Goal: Information Seeking & Learning: Learn about a topic

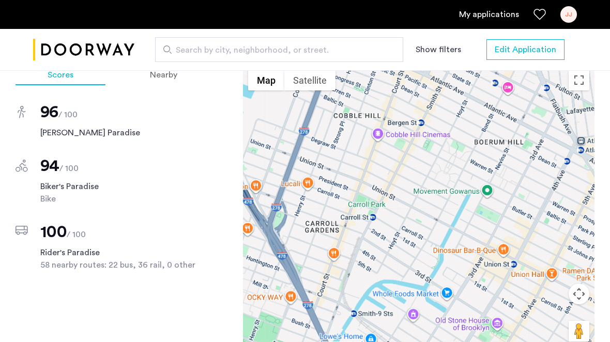
drag, startPoint x: 372, startPoint y: 154, endPoint x: 513, endPoint y: 147, distance: 141.8
click at [513, 147] on div at bounding box center [419, 210] width 352 height 290
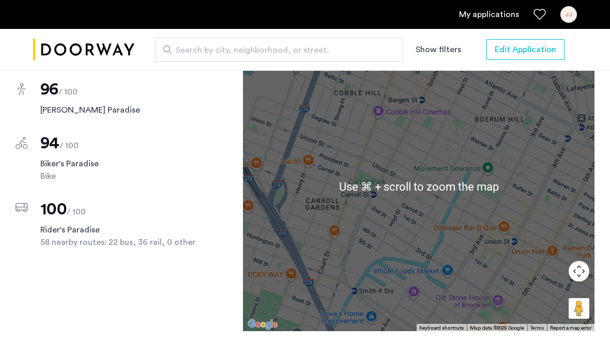
scroll to position [952, 0]
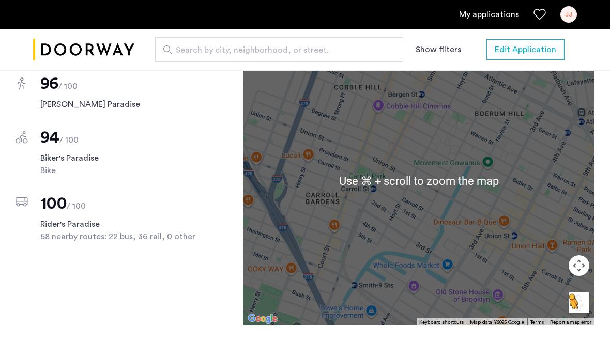
click at [581, 293] on button "Drag Pegman onto the map to open Street View" at bounding box center [579, 303] width 21 height 21
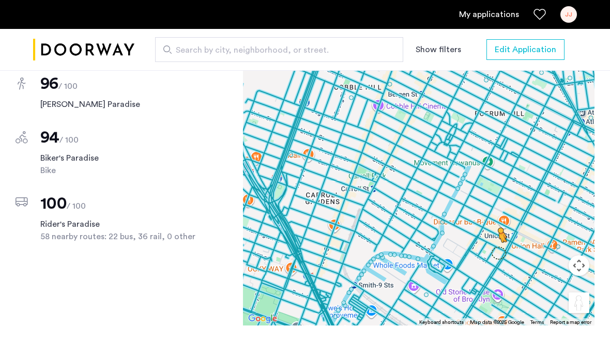
drag, startPoint x: 580, startPoint y: 295, endPoint x: 499, endPoint y: 239, distance: 98.2
click at [499, 239] on div "To activate drag with keyboard, press Alt + Enter. Once in keyboard drag state,…" at bounding box center [419, 181] width 352 height 290
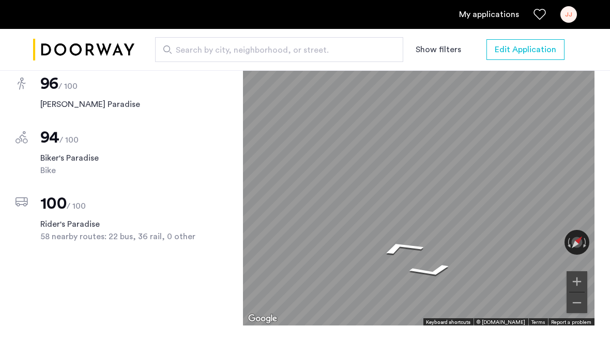
click at [609, 187] on div "[STREET_ADDRESS] $1,350 Monthly rent 0.5 Bedrooms 1 Baths multi-family Property…" at bounding box center [305, 35] width 610 height 1215
click at [573, 295] on button "Zoom out" at bounding box center [577, 303] width 21 height 21
click at [568, 230] on button "Rotate counterclockwise" at bounding box center [568, 242] width 7 height 25
click at [231, 149] on div "Scores Nearby 96 / 100 [PERSON_NAME] Paradise 94 / 100 Biker's Paradise Bike 10…" at bounding box center [305, 201] width 579 height 331
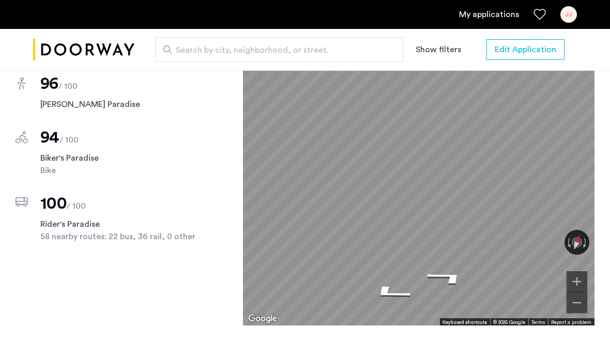
click at [599, 219] on div "[STREET_ADDRESS] $1,350 Monthly rent 0.5 Bedrooms 1 Baths multi-family Property…" at bounding box center [305, 35] width 610 height 1215
click at [156, 170] on div "Scores Nearby 96 / 100 [PERSON_NAME] Paradise 94 / 100 Biker's Paradise Bike 10…" at bounding box center [305, 201] width 579 height 331
click at [237, 204] on div "Scores Nearby 96 / 100 [PERSON_NAME] Paradise 94 / 100 Biker's Paradise Bike 10…" at bounding box center [305, 201] width 579 height 331
click at [240, 210] on div "Scores Nearby 96 / 100 [PERSON_NAME] Paradise 94 / 100 Biker's Paradise Bike 10…" at bounding box center [305, 201] width 579 height 331
click at [581, 293] on button "Zoom out" at bounding box center [577, 303] width 21 height 21
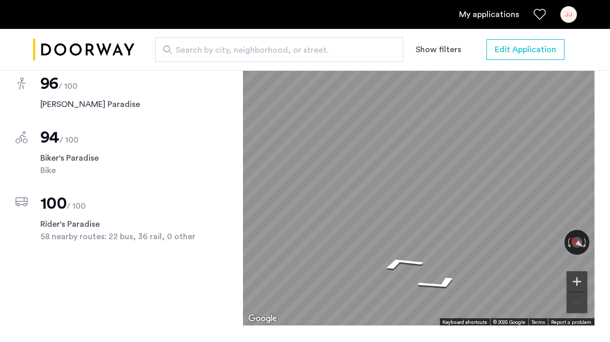
click at [577, 271] on button "Zoom in" at bounding box center [577, 281] width 21 height 21
click at [571, 293] on button "Zoom out" at bounding box center [577, 303] width 21 height 21
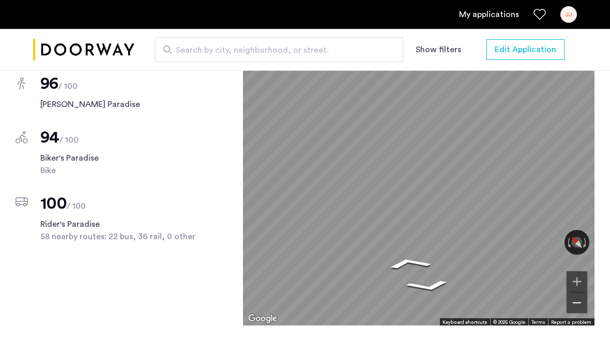
click at [571, 293] on button "Zoom out" at bounding box center [577, 303] width 21 height 21
click at [205, 238] on div "Scores Nearby 96 / 100 [PERSON_NAME] Paradise 94 / 100 Biker's Paradise Bike 10…" at bounding box center [305, 201] width 579 height 331
click at [187, 205] on div "Scores Nearby 96 / 100 [PERSON_NAME] Paradise 94 / 100 Biker's Paradise Bike 10…" at bounding box center [305, 201] width 579 height 331
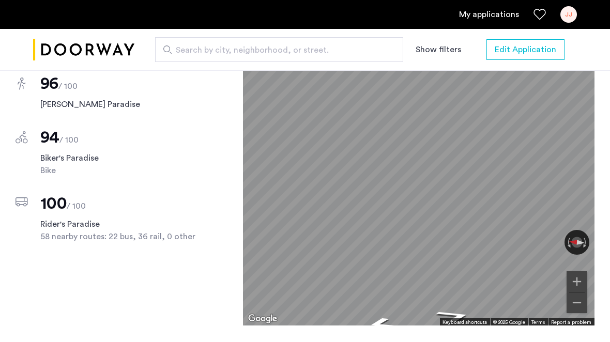
click at [599, 194] on div "[STREET_ADDRESS] $1,350 Monthly rent 0.5 Bedrooms 1 Baths multi-family Property…" at bounding box center [305, 35] width 610 height 1215
click at [602, 209] on div "[STREET_ADDRESS] $1,350 Monthly rent 0.5 Bedrooms 1 Baths multi-family Property…" at bounding box center [305, 35] width 610 height 1215
click at [608, 178] on div "[STREET_ADDRESS] $1,350 Monthly rent 0.5 Bedrooms 1 Baths multi-family Property…" at bounding box center [305, 35] width 610 height 1215
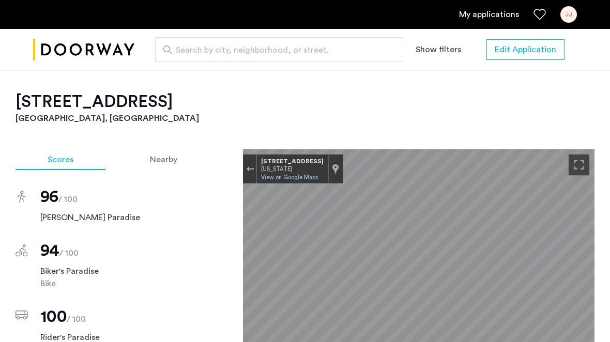
scroll to position [839, 0]
click at [159, 156] on span "Nearby" at bounding box center [163, 160] width 27 height 8
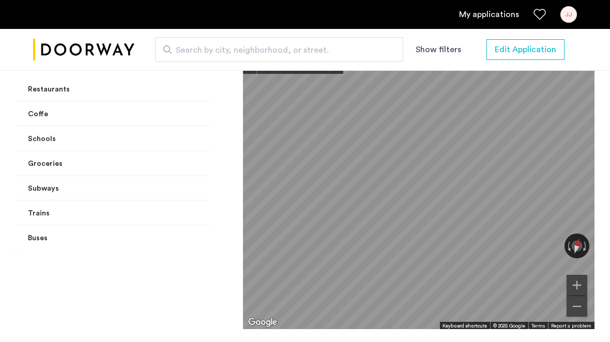
scroll to position [952, 0]
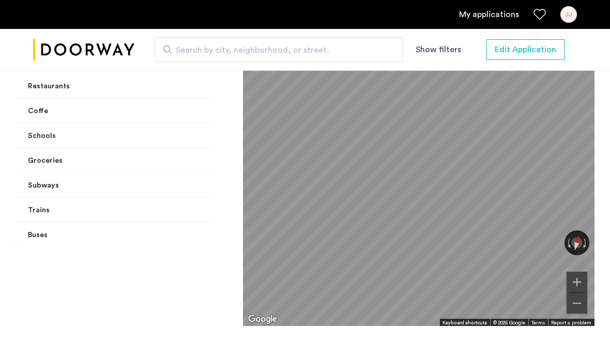
click at [177, 230] on mat-panel-title "Buses" at bounding box center [138, 235] width 221 height 11
click at [180, 205] on mat-panel-title "Trains" at bounding box center [138, 210] width 221 height 11
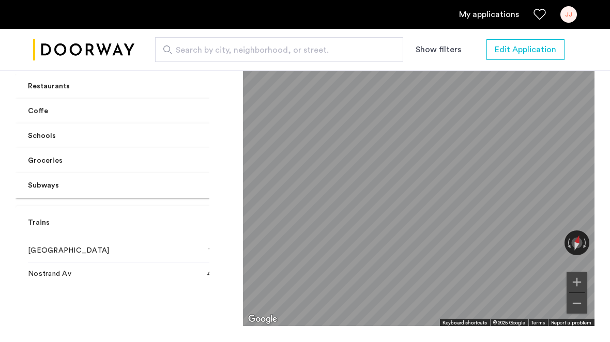
click at [189, 180] on span "Subways" at bounding box center [142, 185] width 229 height 11
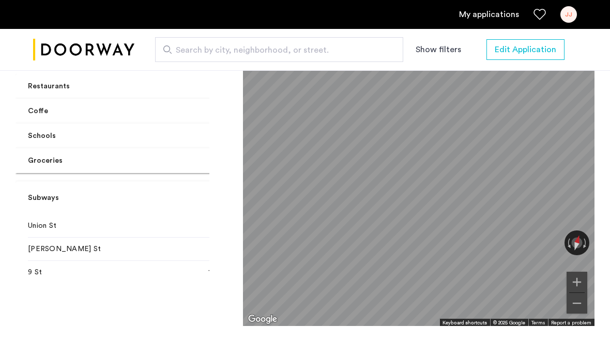
click at [187, 154] on mat-expansion-panel-header "Groceries" at bounding box center [145, 160] width 258 height 25
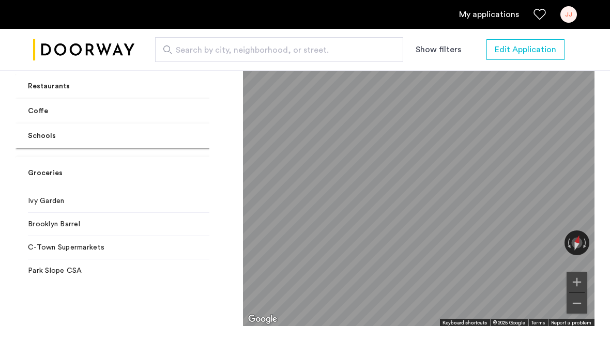
click at [173, 131] on mat-panel-title "Schools" at bounding box center [138, 136] width 221 height 11
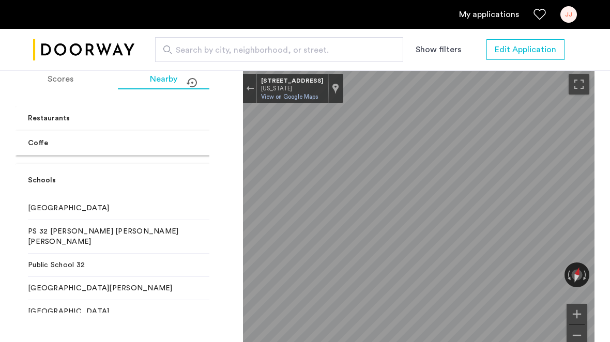
scroll to position [915, 0]
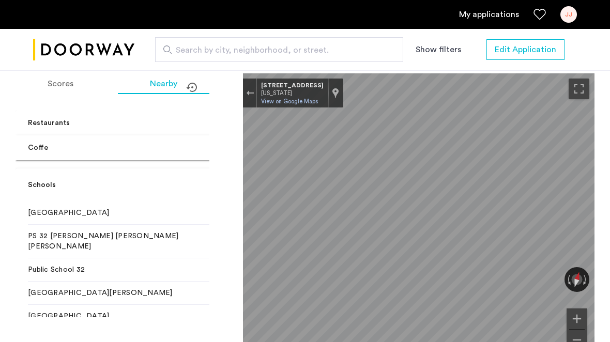
click at [186, 143] on span "Coffe" at bounding box center [142, 148] width 229 height 11
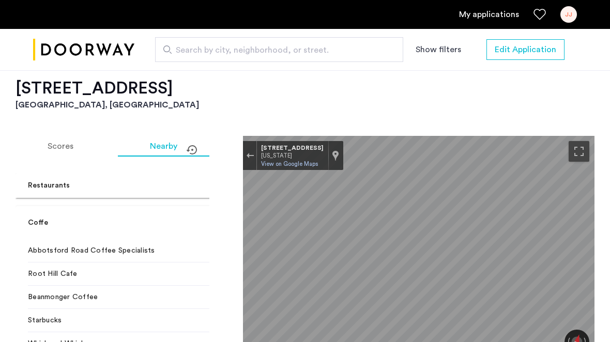
scroll to position [851, 0]
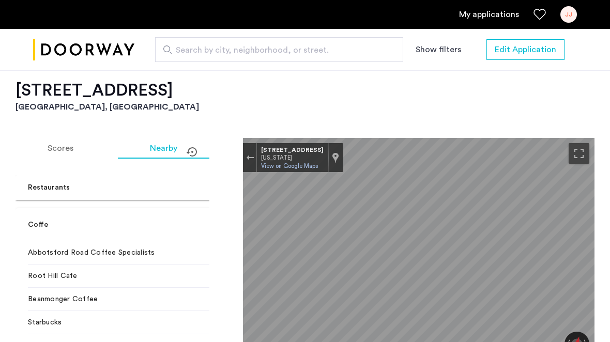
click at [189, 183] on span "Restaurants" at bounding box center [142, 188] width 229 height 11
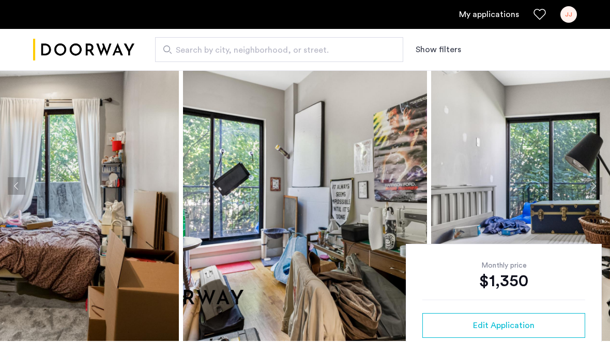
scroll to position [37, 0]
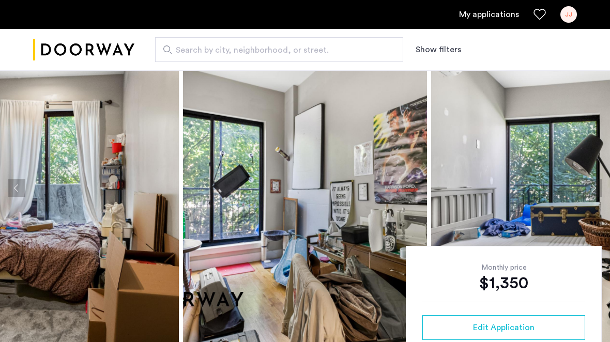
click at [592, 194] on button "Next apartment" at bounding box center [594, 188] width 18 height 18
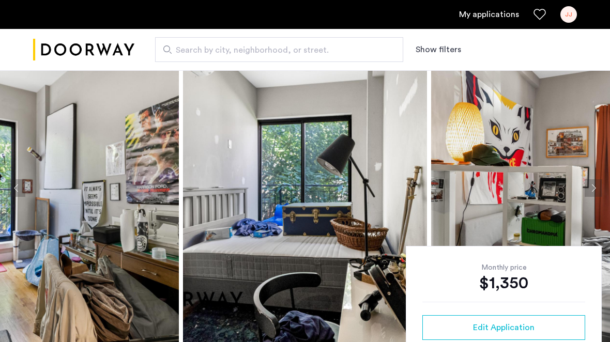
click at [592, 193] on button "Next apartment" at bounding box center [594, 188] width 18 height 18
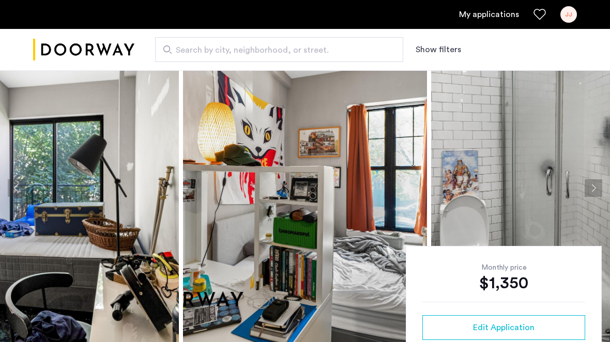
click at [591, 192] on button "Next apartment" at bounding box center [594, 188] width 18 height 18
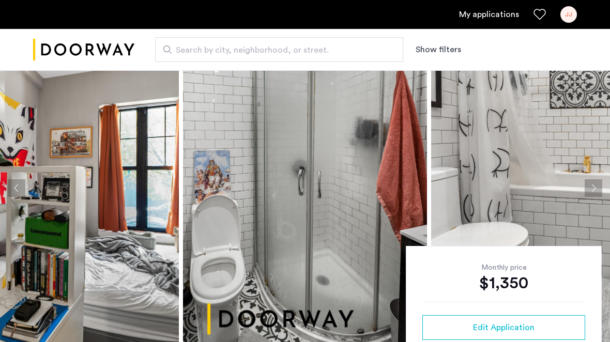
click at [591, 192] on button "Next apartment" at bounding box center [594, 188] width 18 height 18
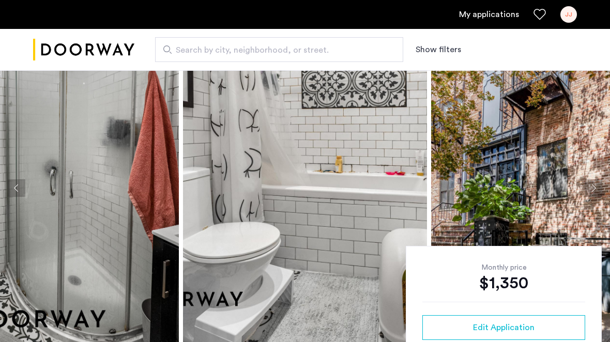
click at [591, 192] on button "Next apartment" at bounding box center [594, 188] width 18 height 18
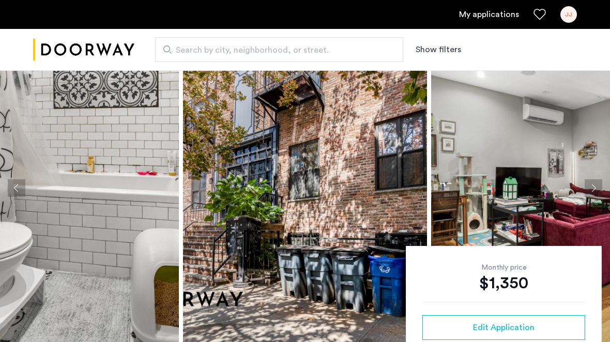
click at [591, 192] on button "Next apartment" at bounding box center [594, 188] width 18 height 18
